Goal: Information Seeking & Learning: Learn about a topic

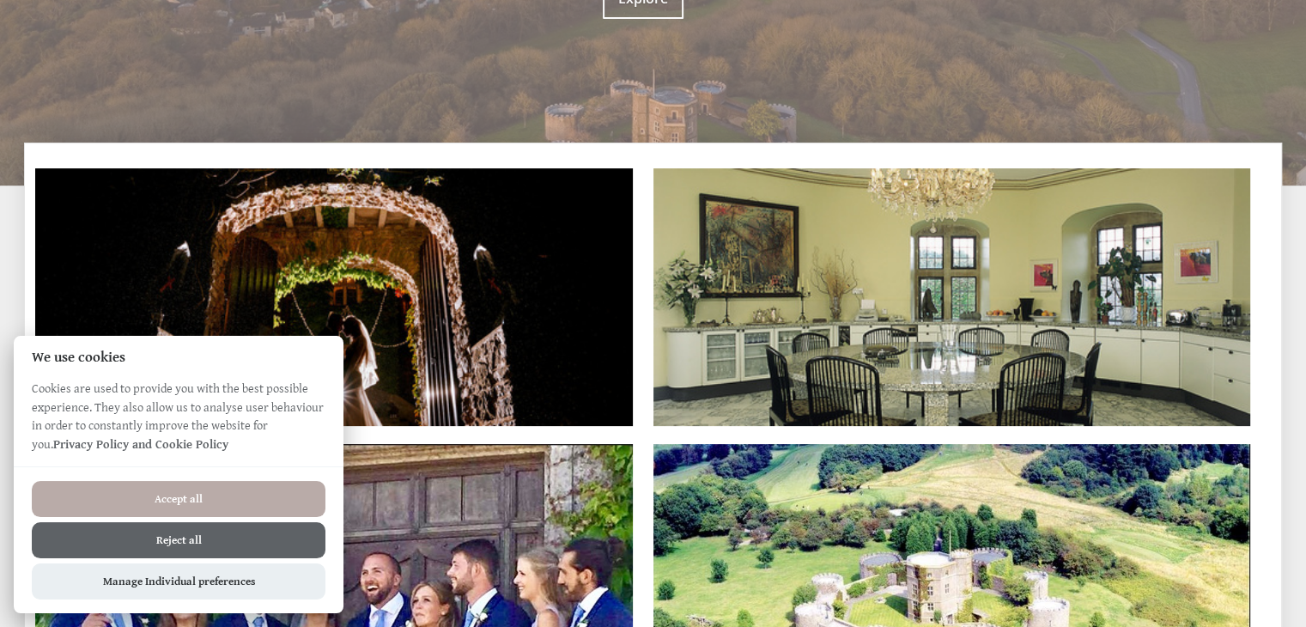
scroll to position [412, 0]
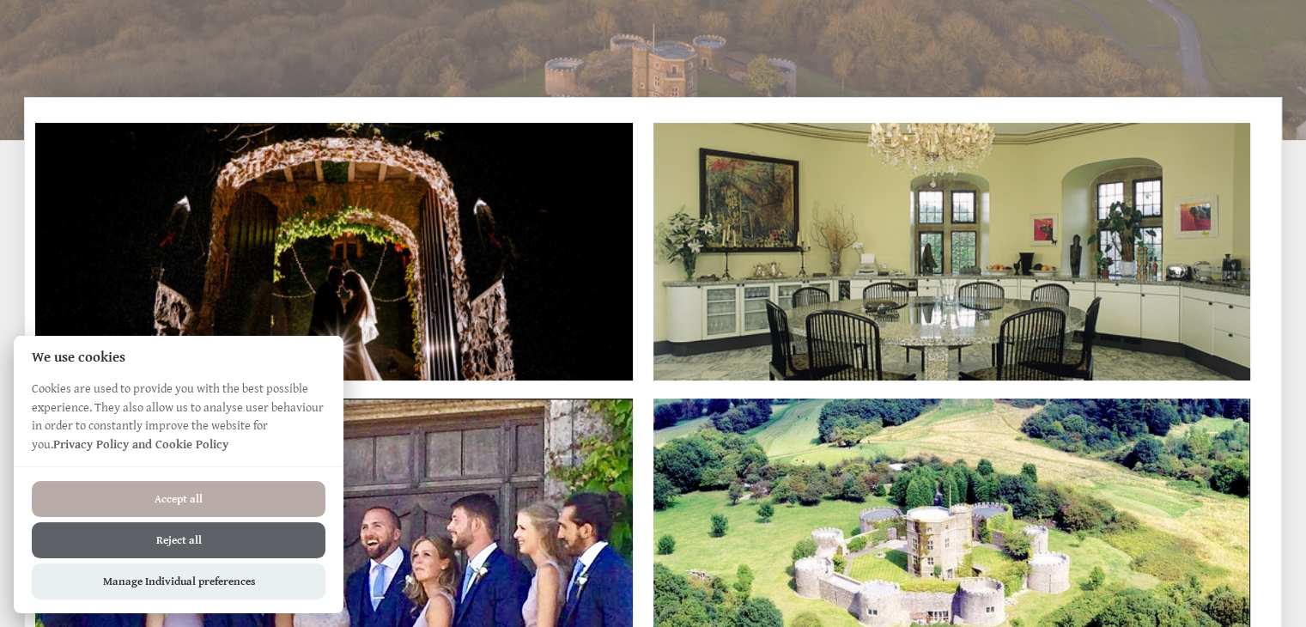
click at [174, 490] on button "Accept all" at bounding box center [179, 499] width 294 height 36
checkbox input "true"
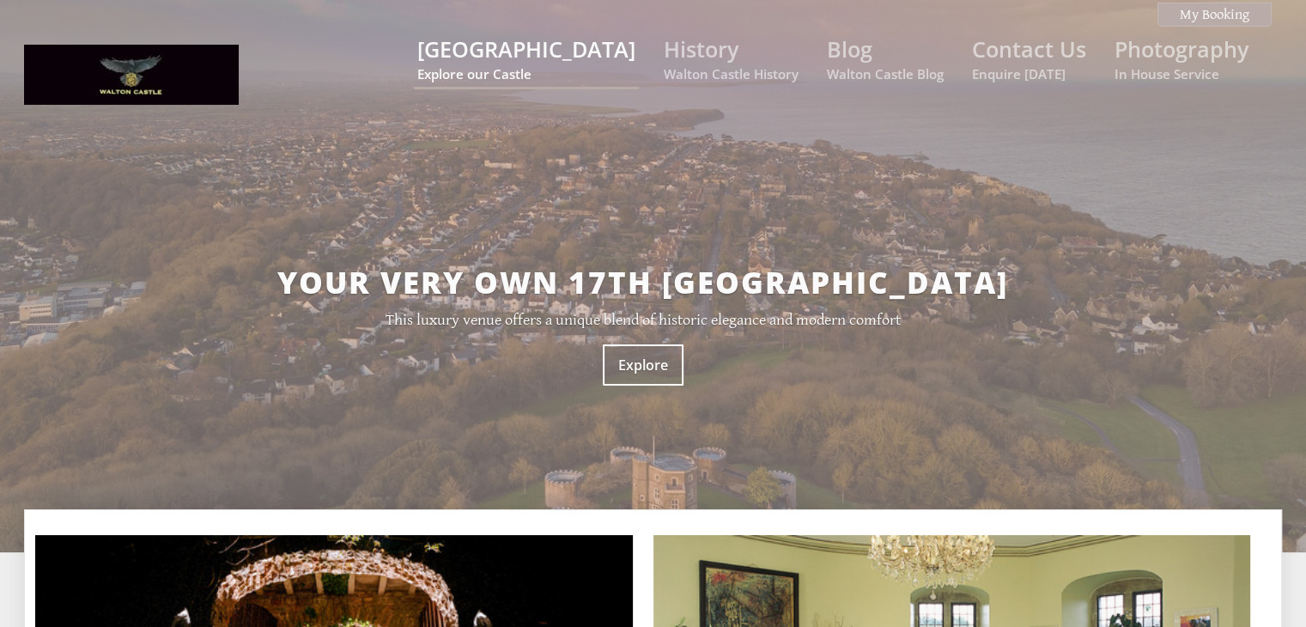
click at [575, 66] on small "Explore our Castle" at bounding box center [526, 73] width 218 height 17
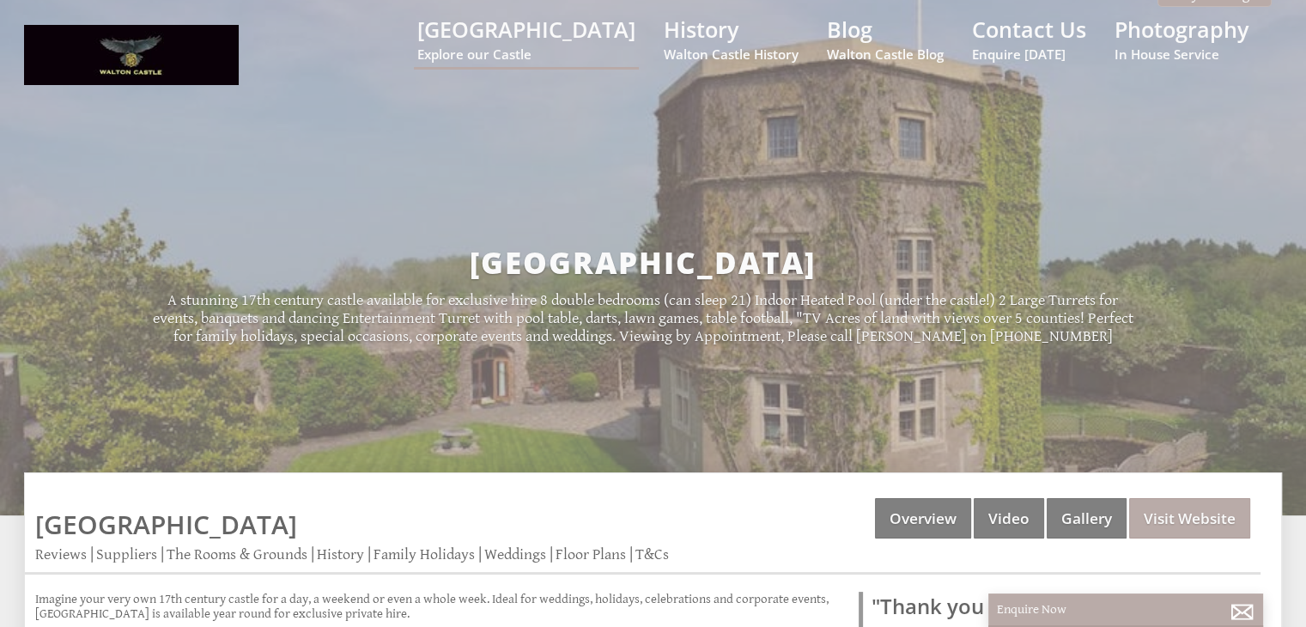
scroll to position [9, 0]
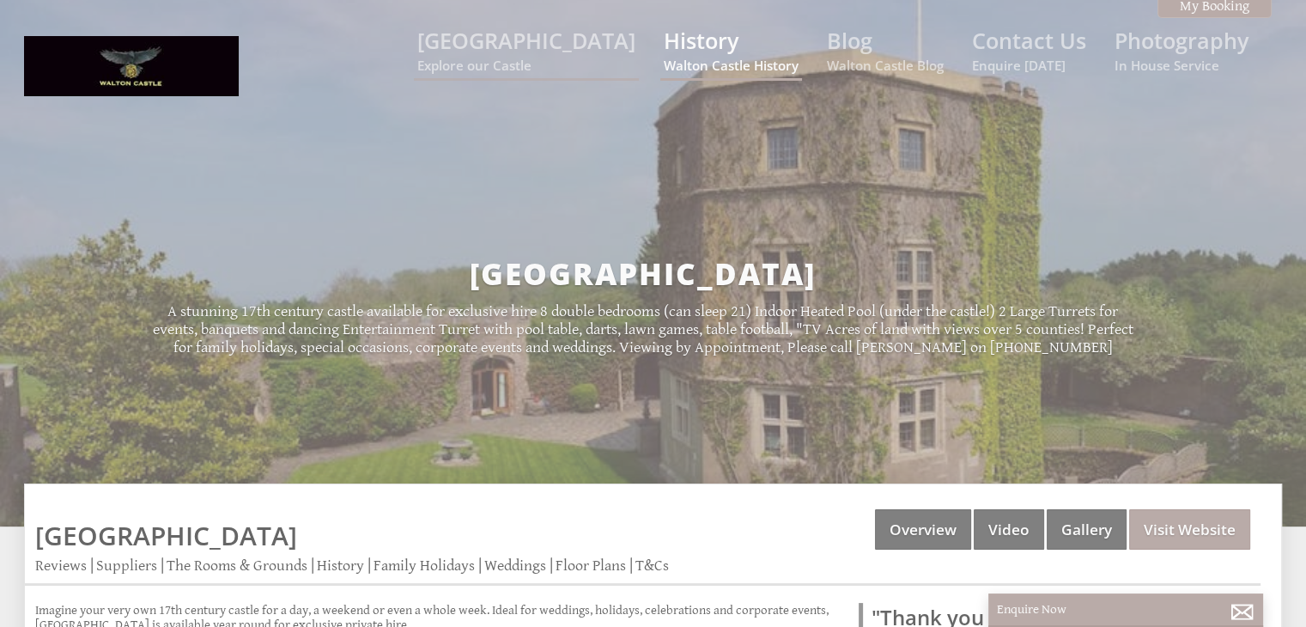
click at [739, 59] on small "Walton Castle History" at bounding box center [731, 65] width 135 height 17
